Goal: Information Seeking & Learning: Learn about a topic

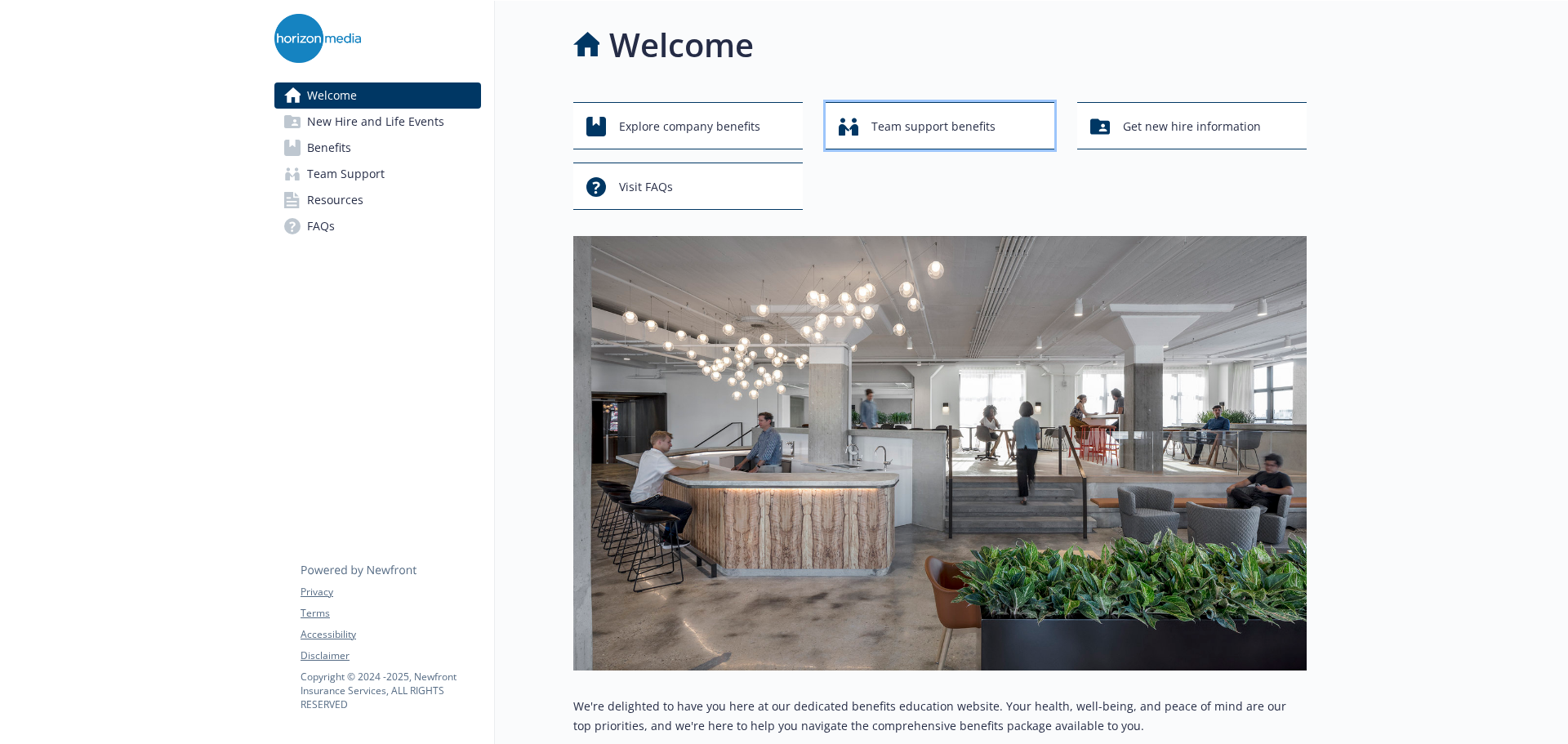
click at [907, 124] on span "Team support benefits" at bounding box center [933, 127] width 124 height 31
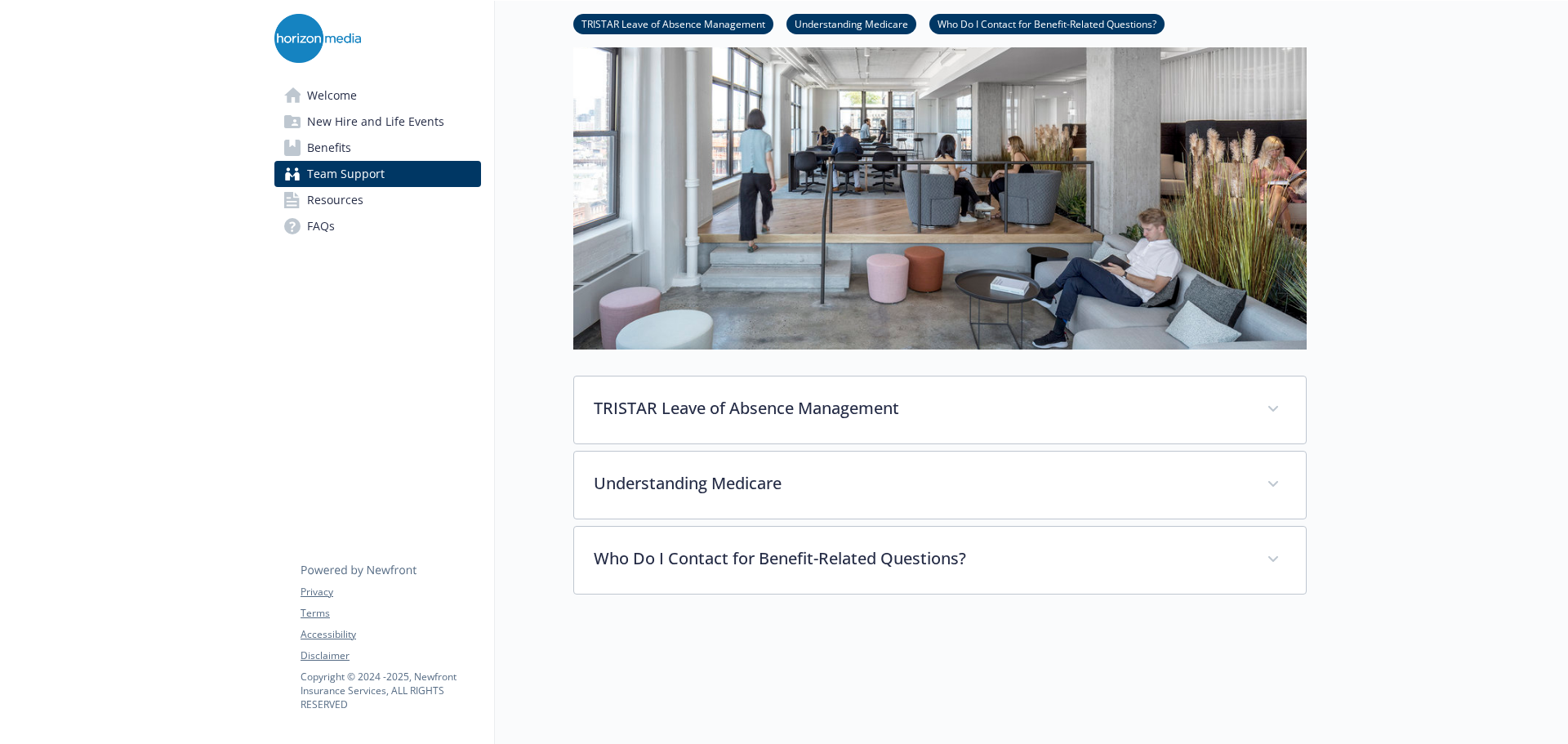
scroll to position [327, 0]
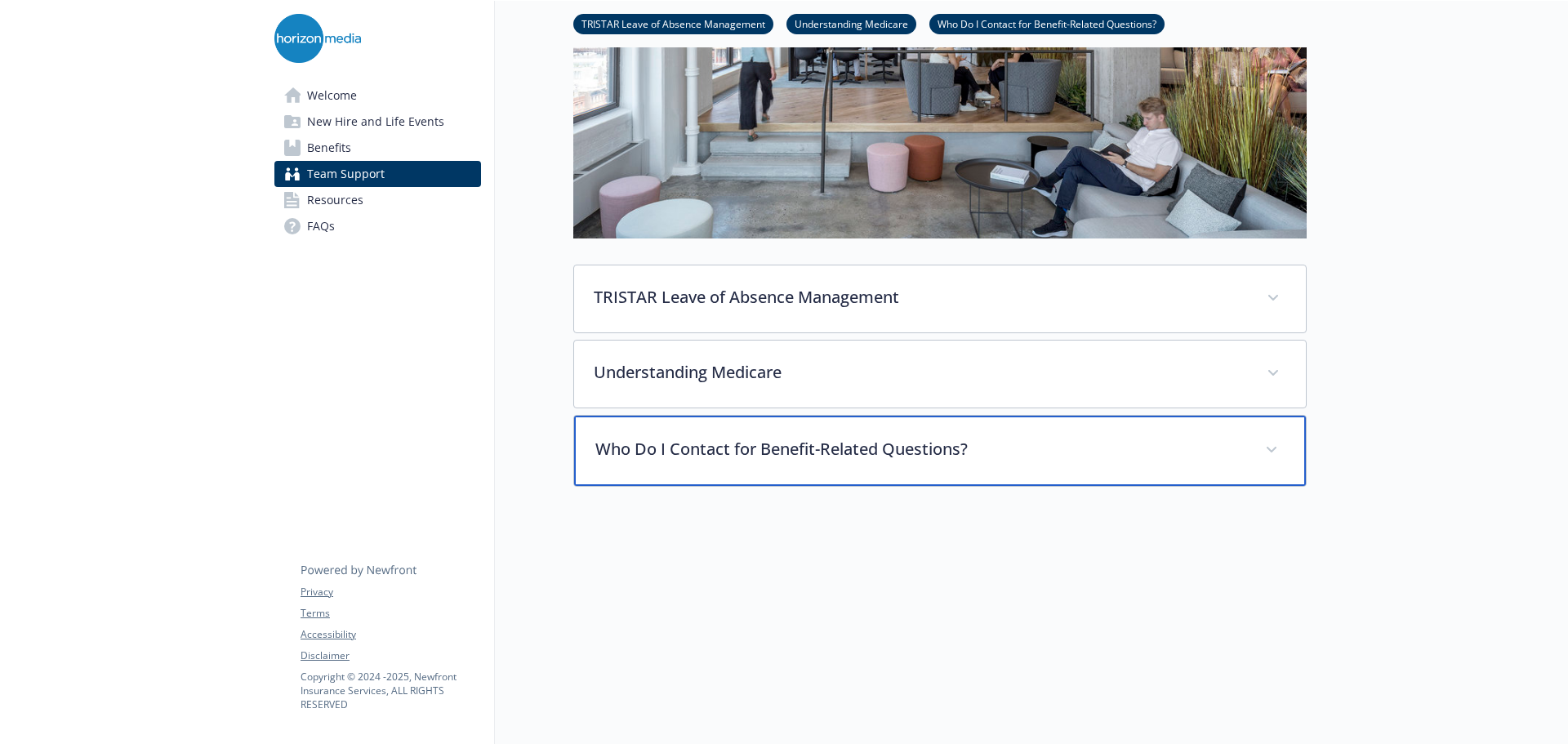
click at [860, 442] on p "Who Do I Contact for Benefit-Related Questions?" at bounding box center [921, 449] width 650 height 25
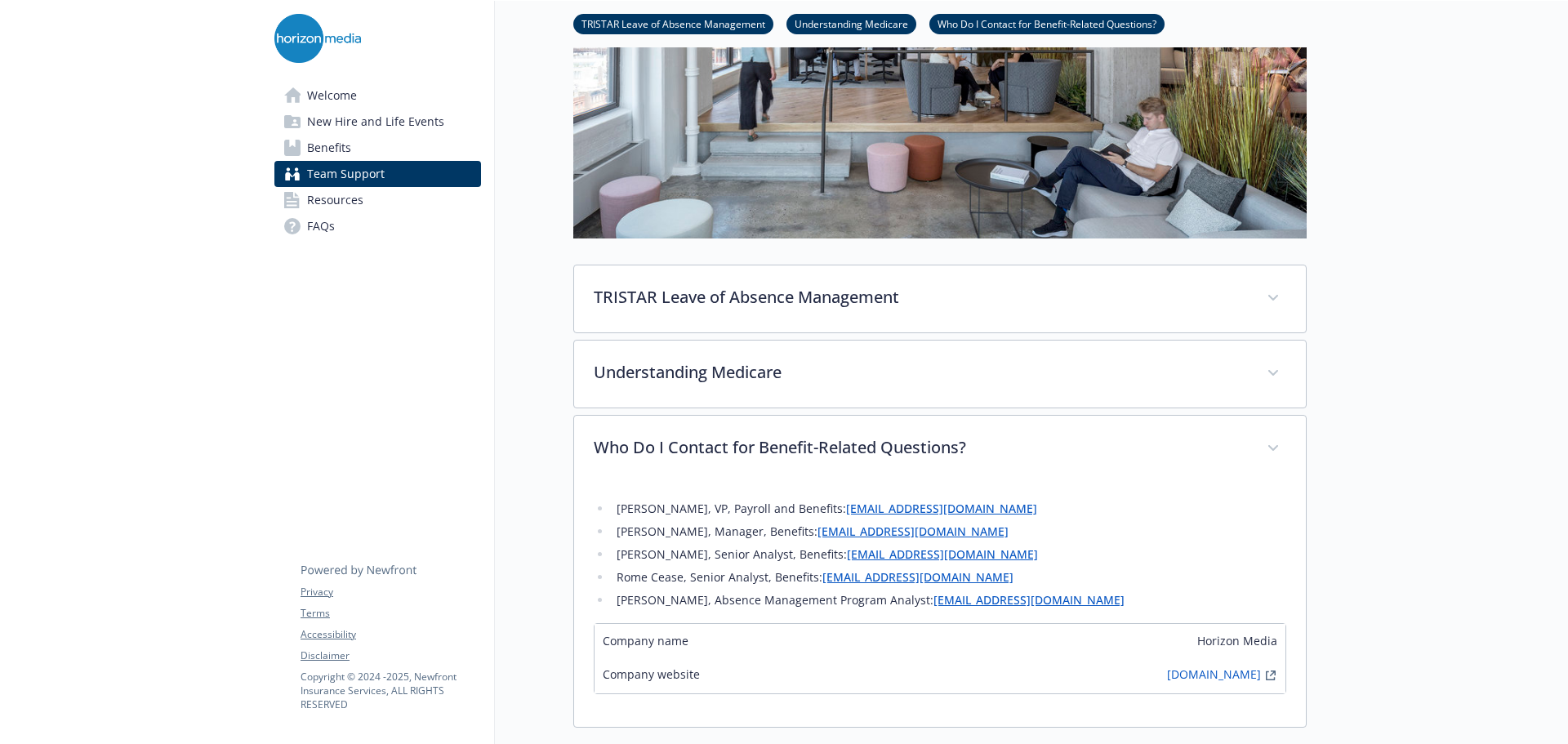
click at [423, 203] on link "Resources" at bounding box center [377, 199] width 207 height 26
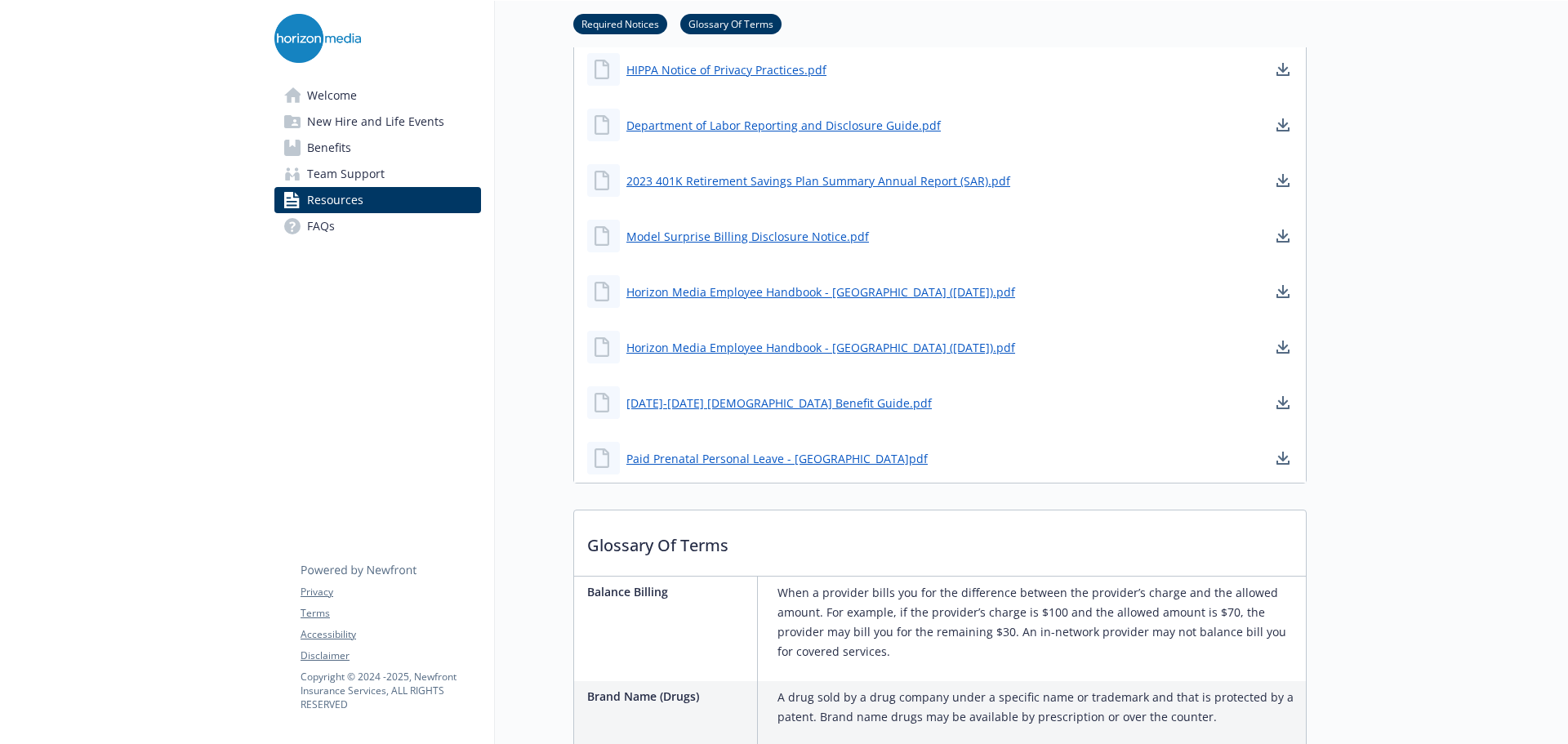
scroll to position [1144, 0]
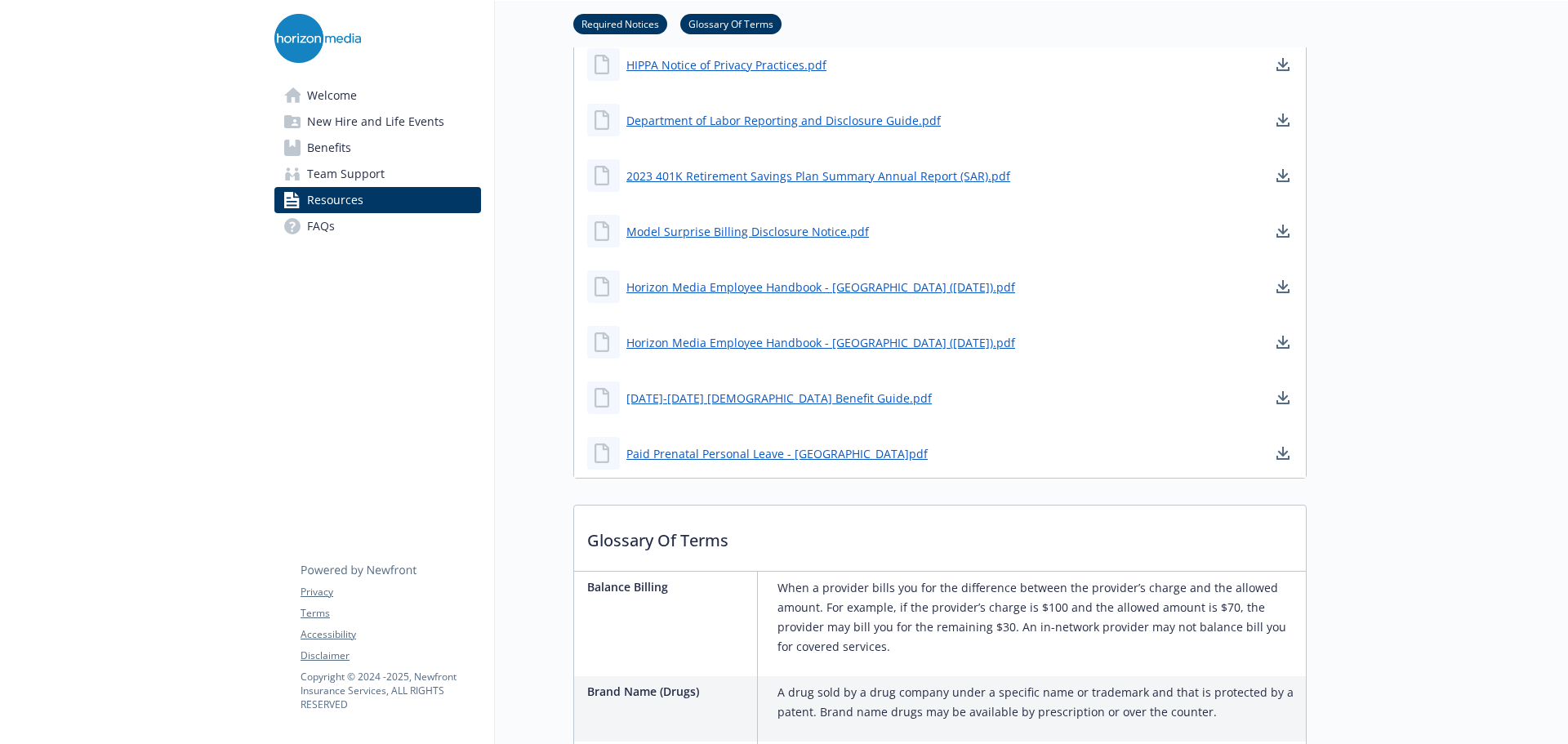
click at [392, 141] on link "Benefits" at bounding box center [377, 148] width 207 height 26
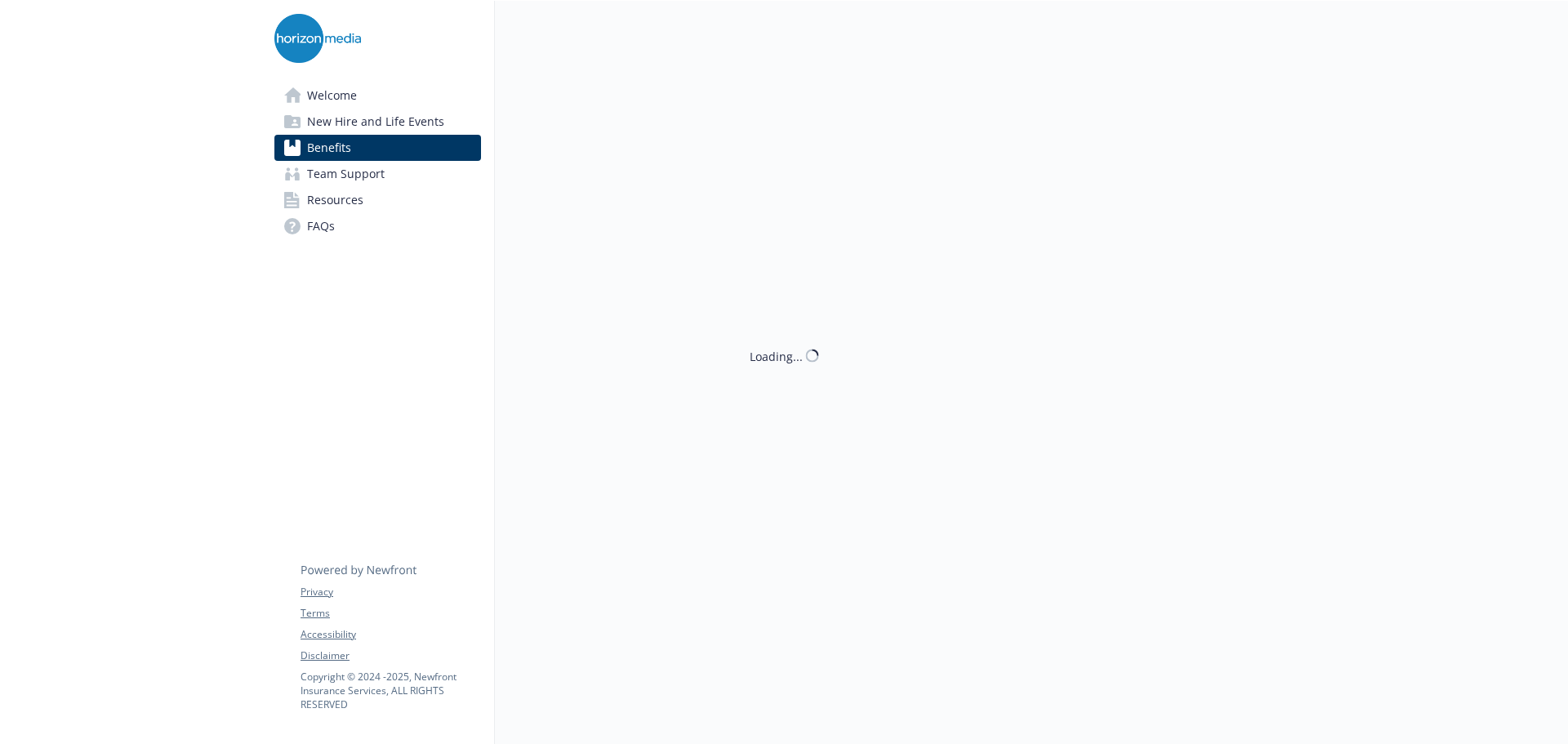
scroll to position [1144, 0]
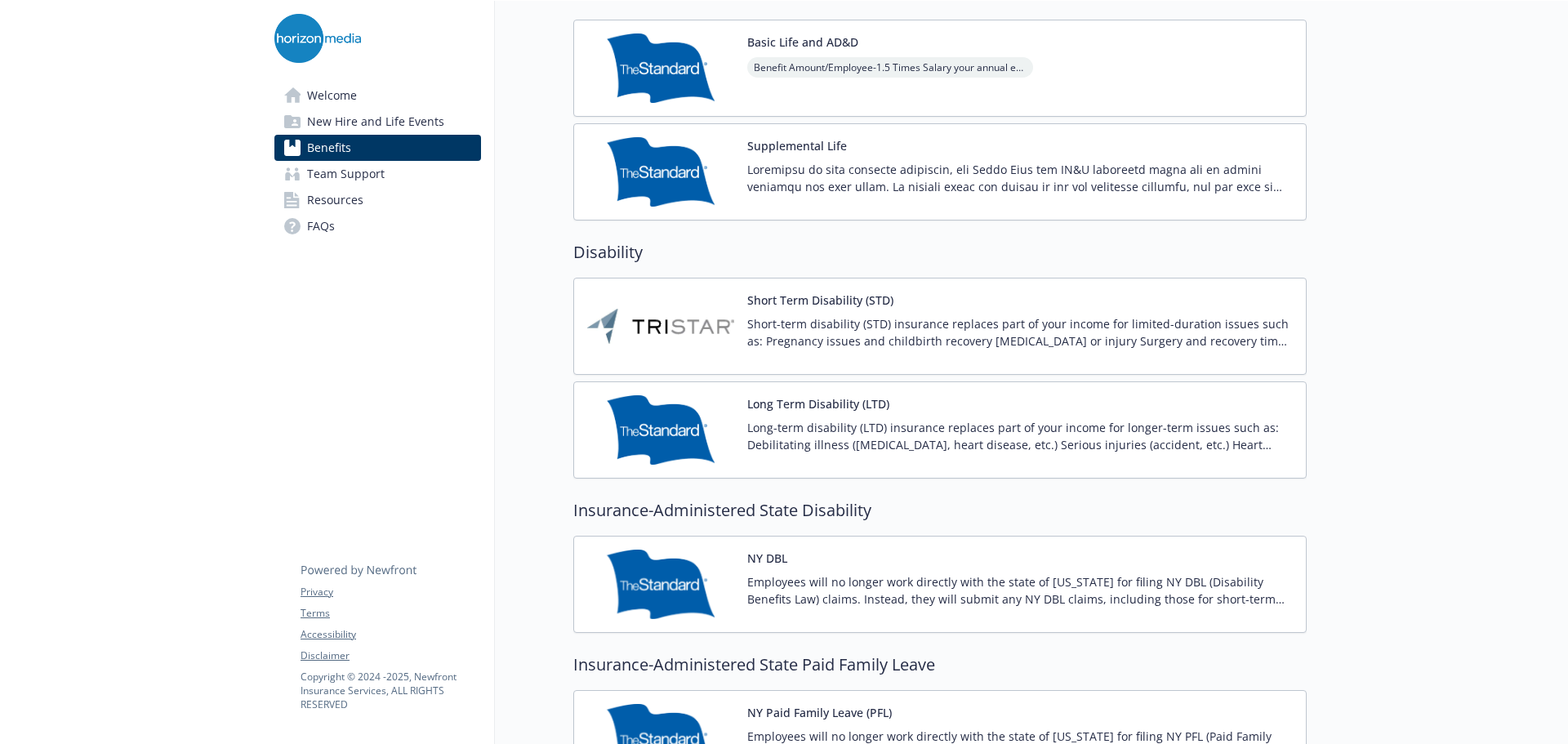
click at [958, 321] on p "Short-term disability (STD) insurance replaces part of your income for limited-…" at bounding box center [1020, 332] width 545 height 35
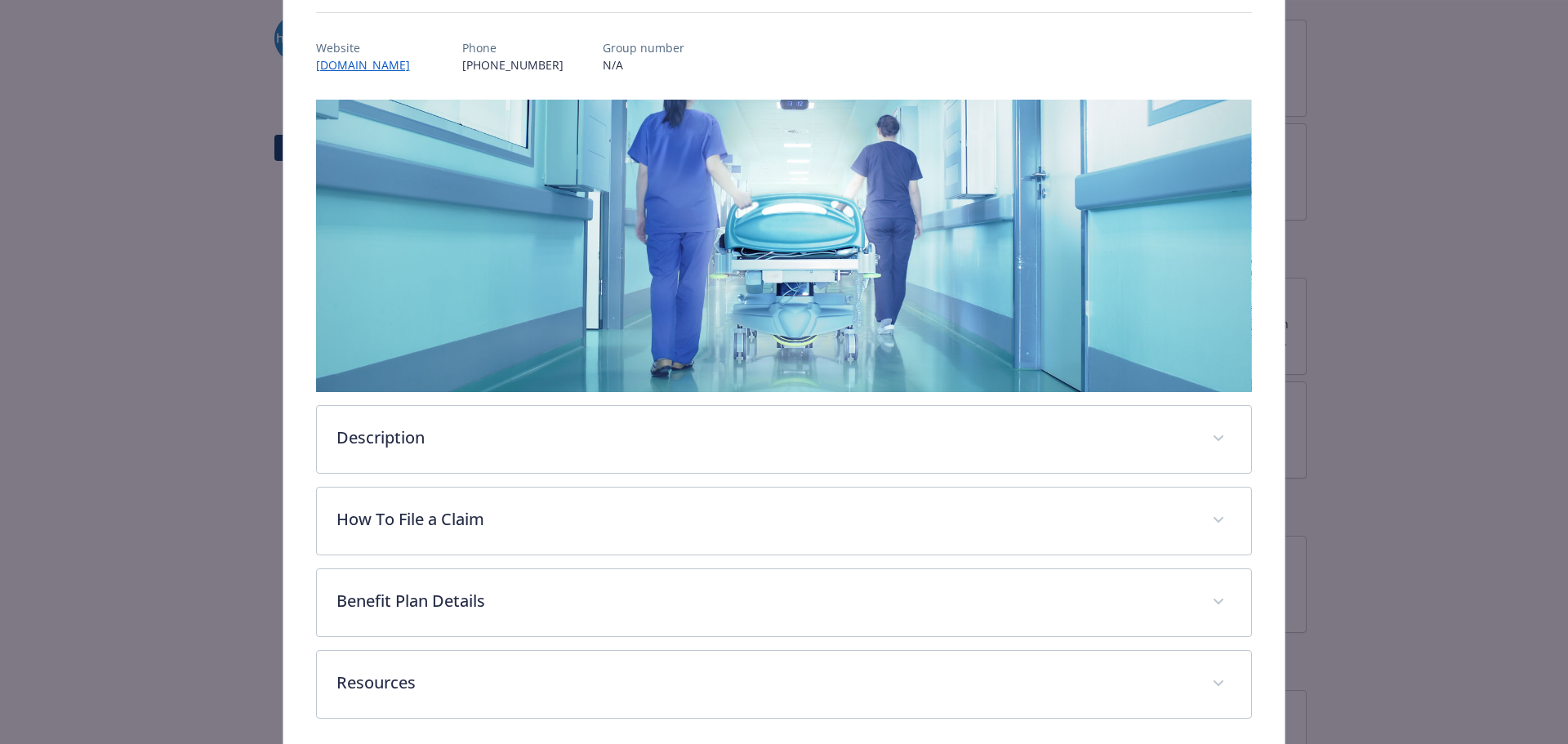
scroll to position [240, 0]
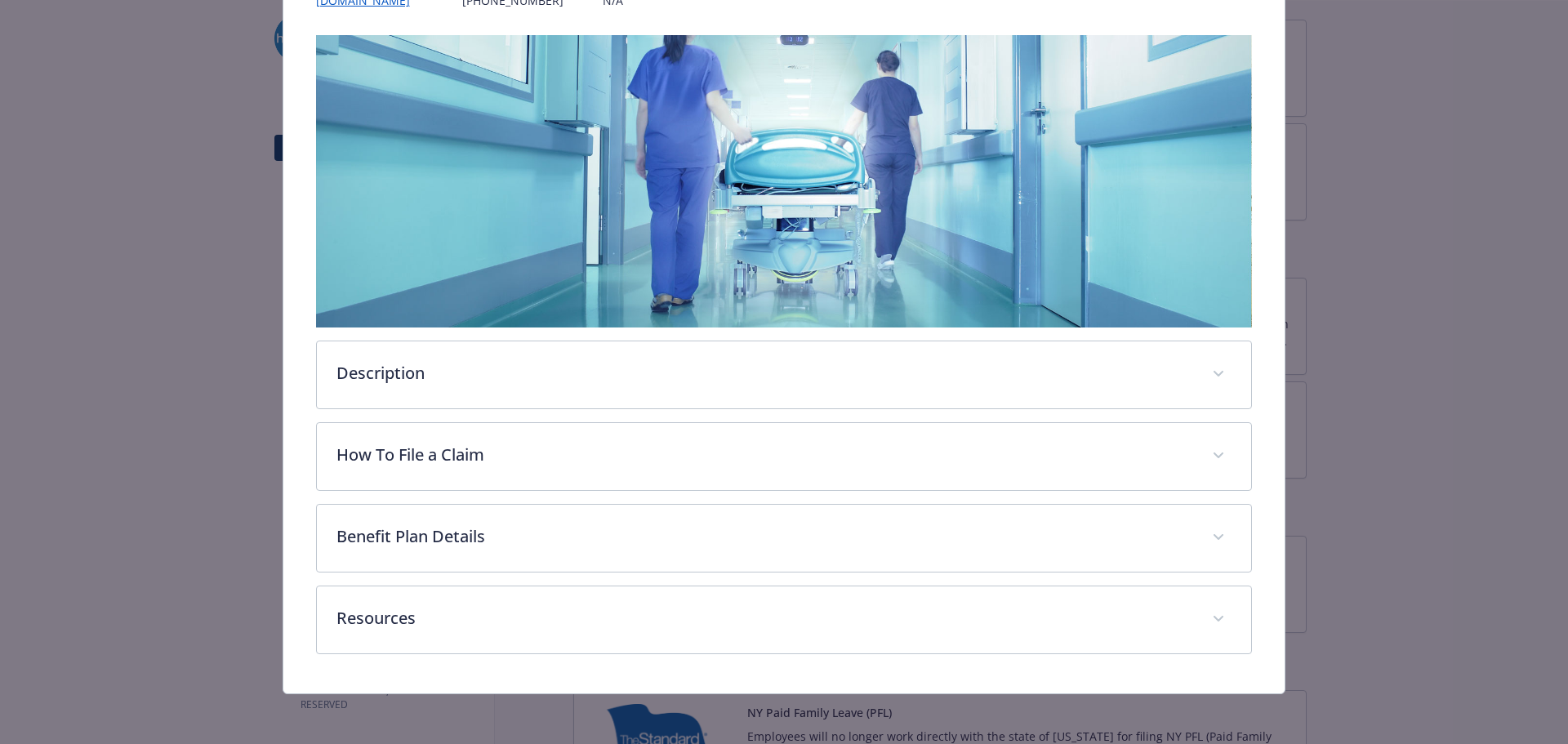
click at [693, 408] on div "Description Short-term disability (STD) insurance replaces part of your income …" at bounding box center [784, 345] width 937 height 619
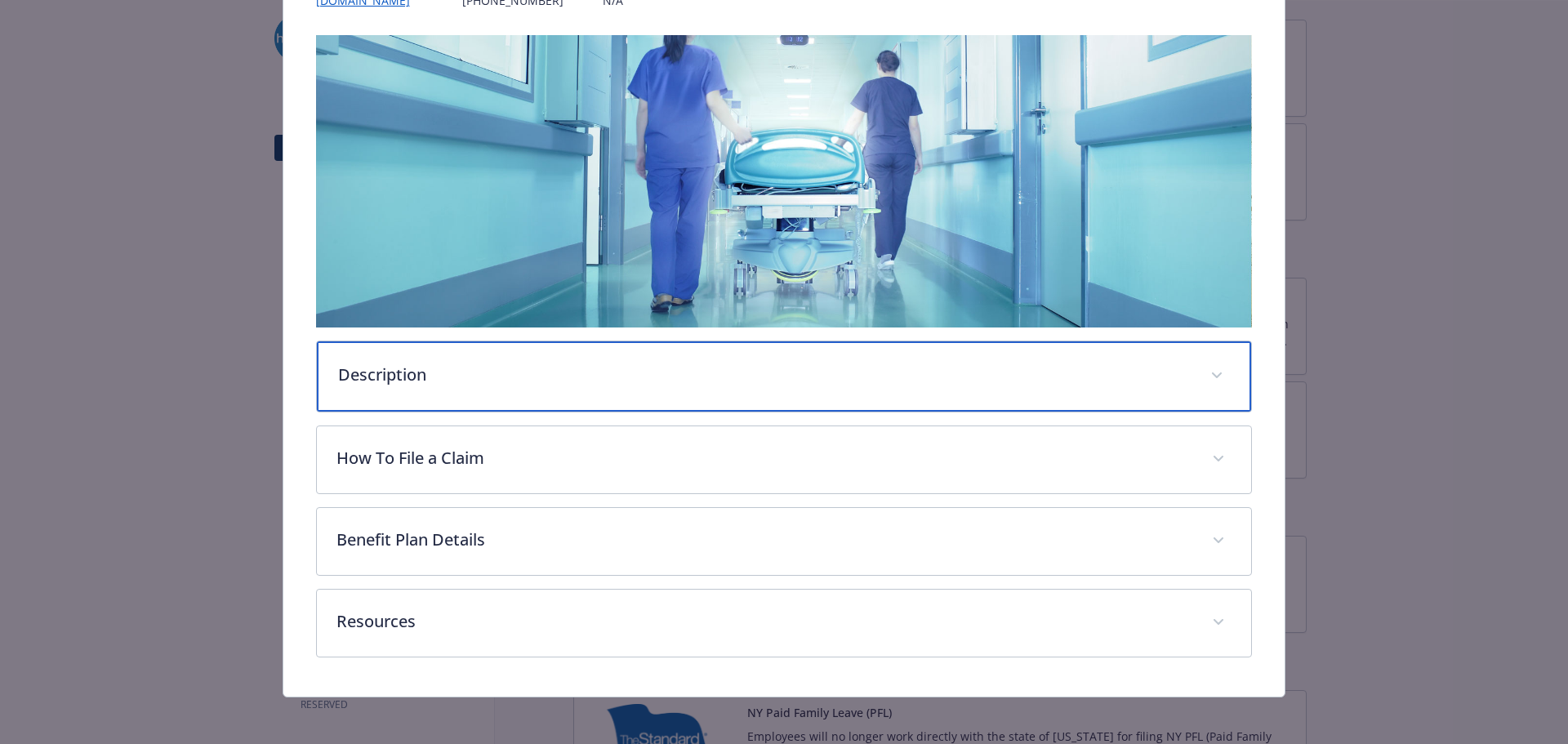
click at [703, 382] on p "Description" at bounding box center [764, 374] width 853 height 25
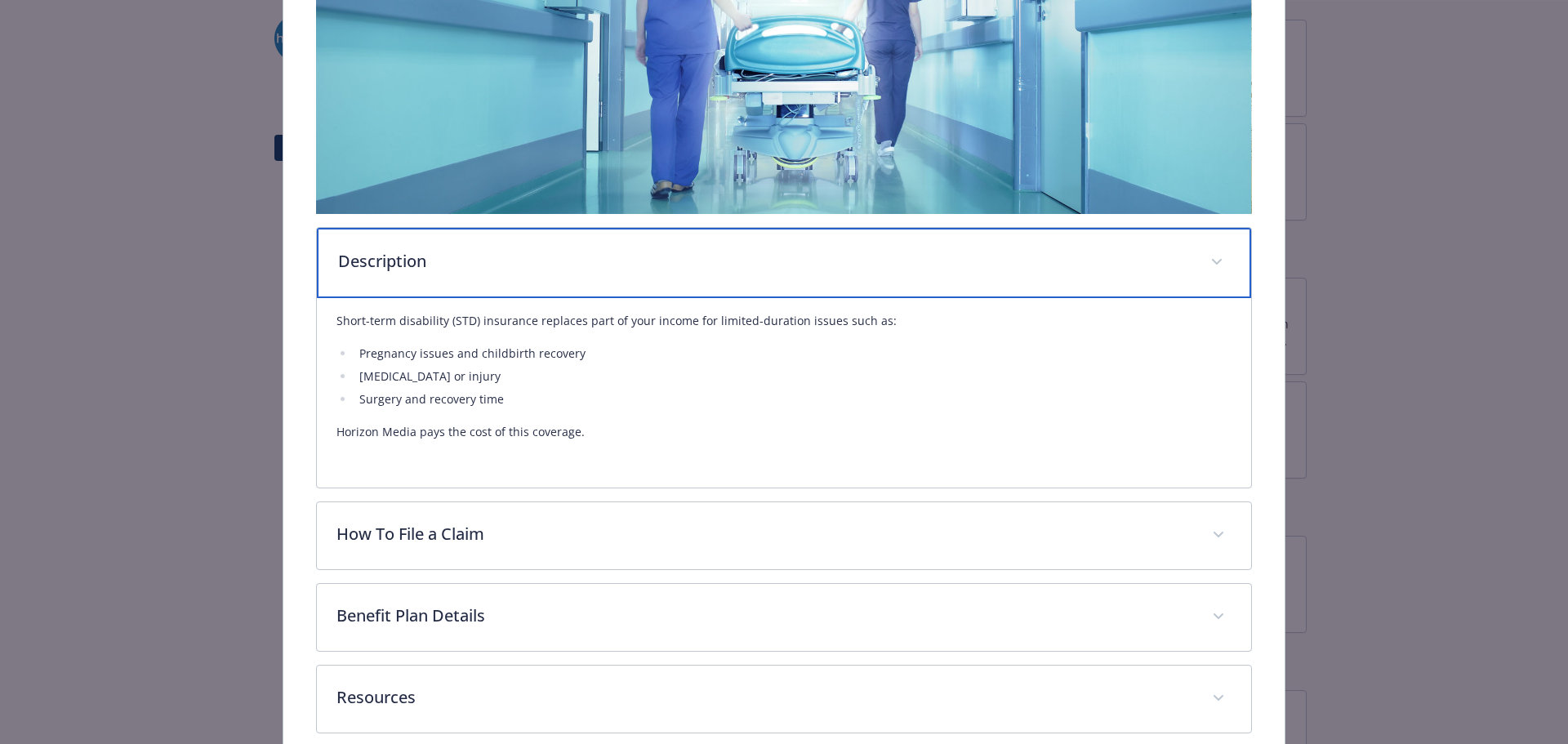
scroll to position [433, 0]
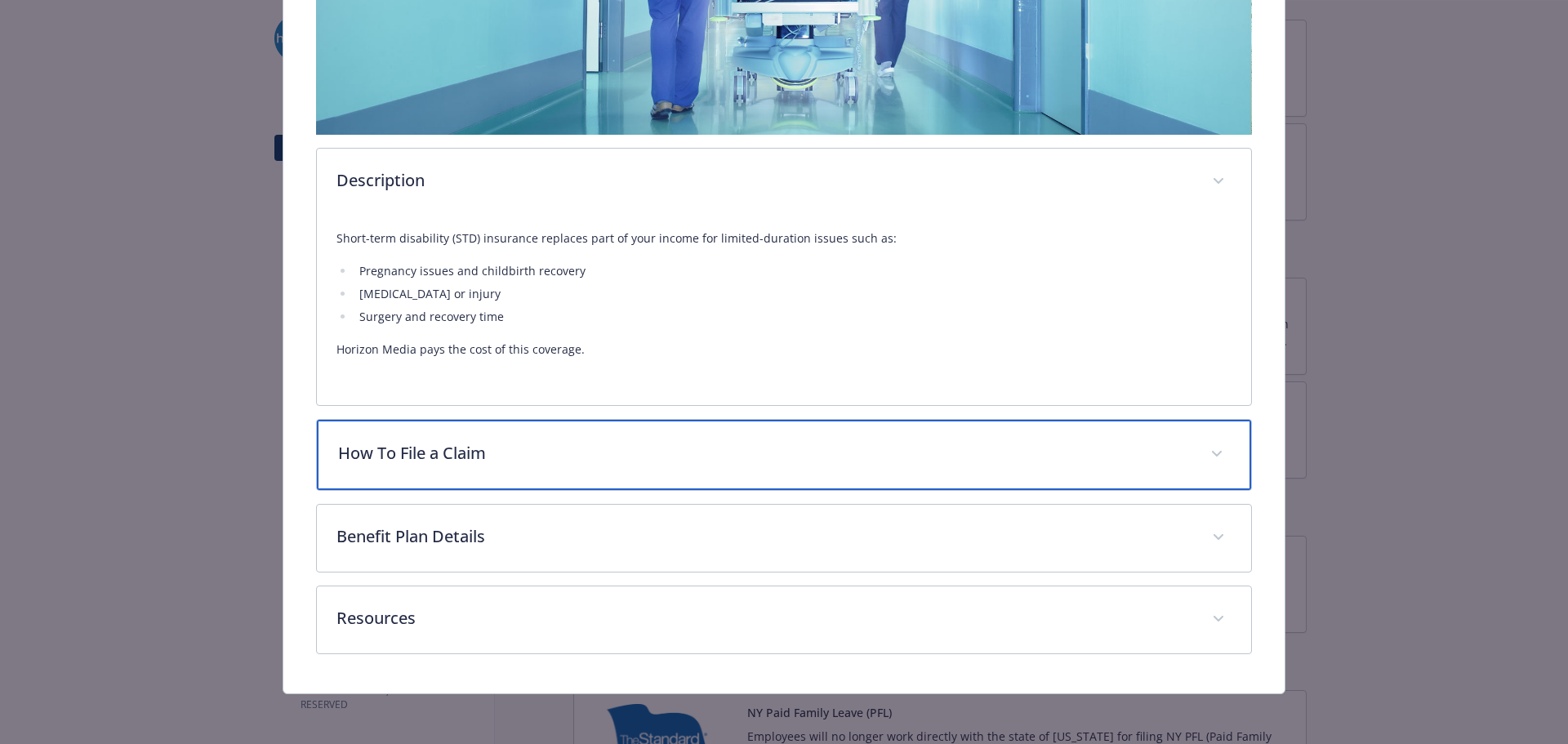
click at [692, 423] on div "How To File a Claim" at bounding box center [784, 454] width 935 height 70
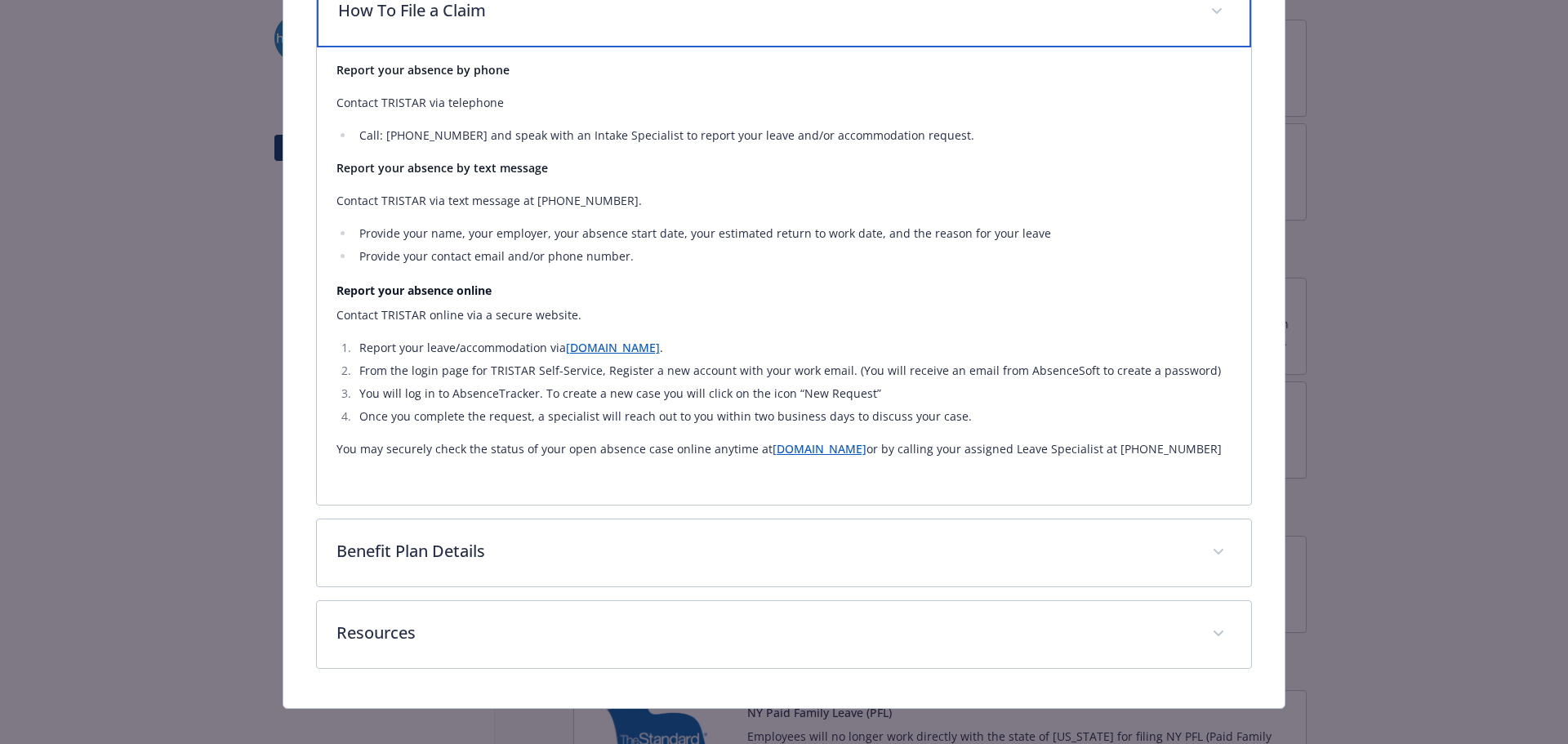
scroll to position [910, 0]
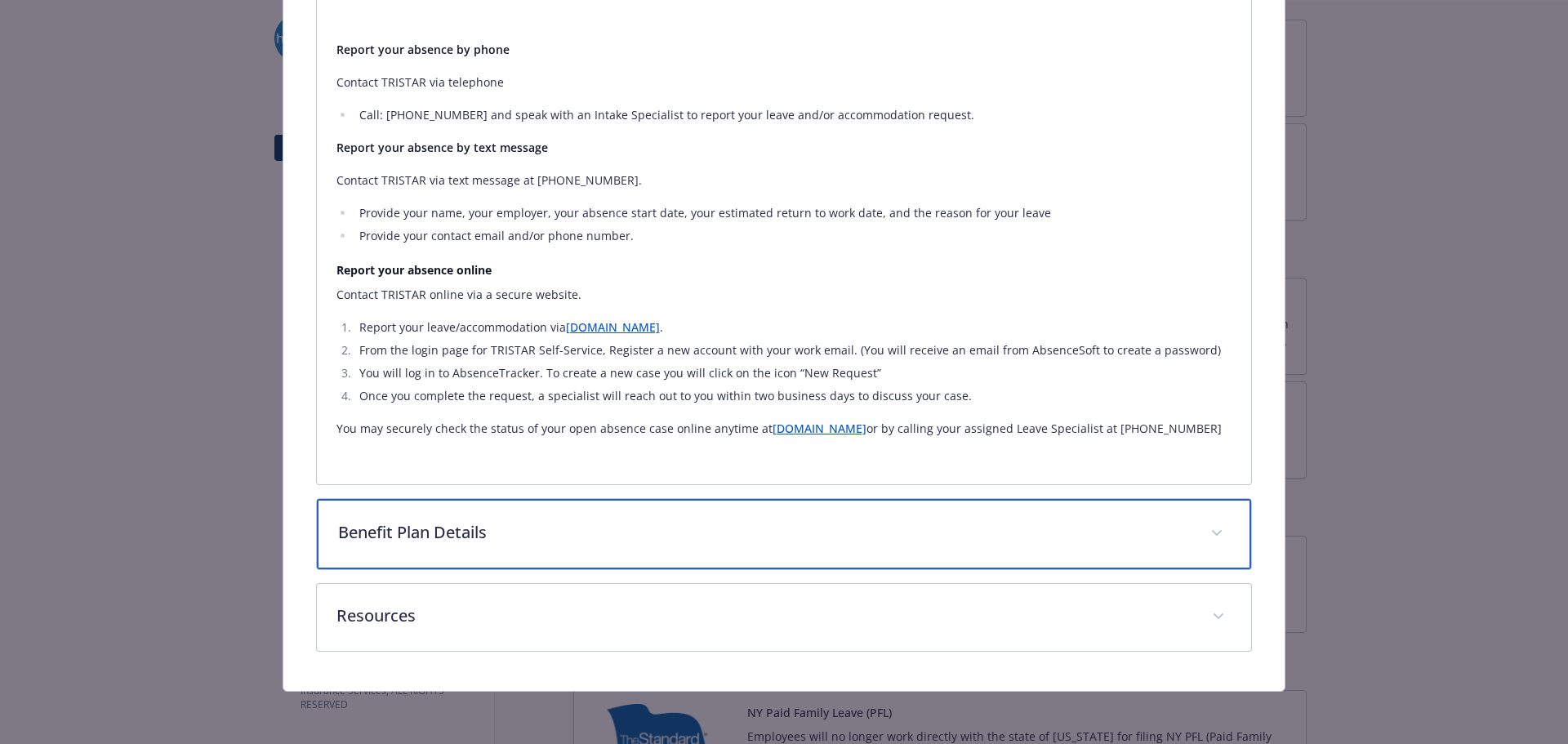
click at [622, 526] on p "Benefit Plan Details" at bounding box center [764, 532] width 853 height 25
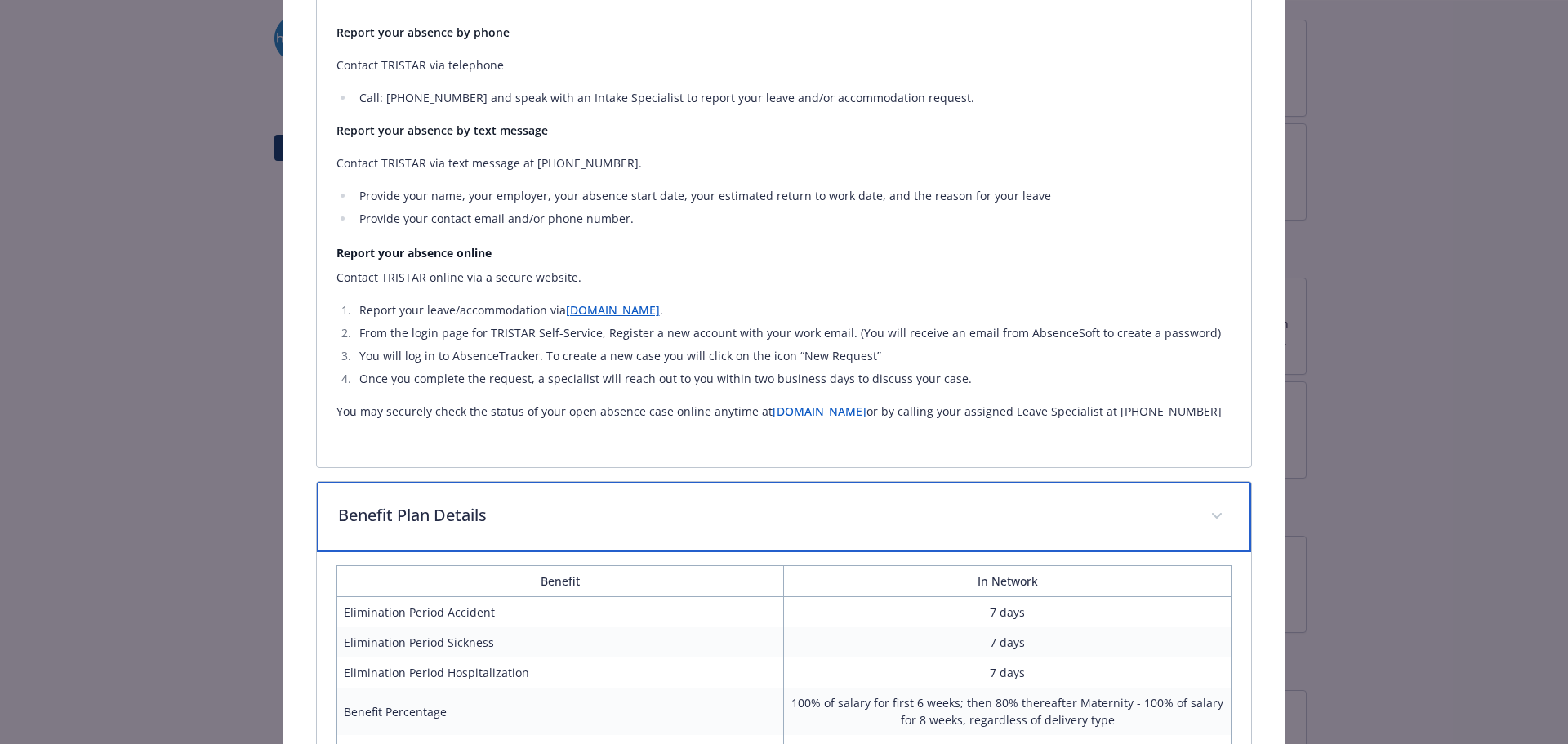
scroll to position [1155, 0]
